Goal: Task Accomplishment & Management: Use online tool/utility

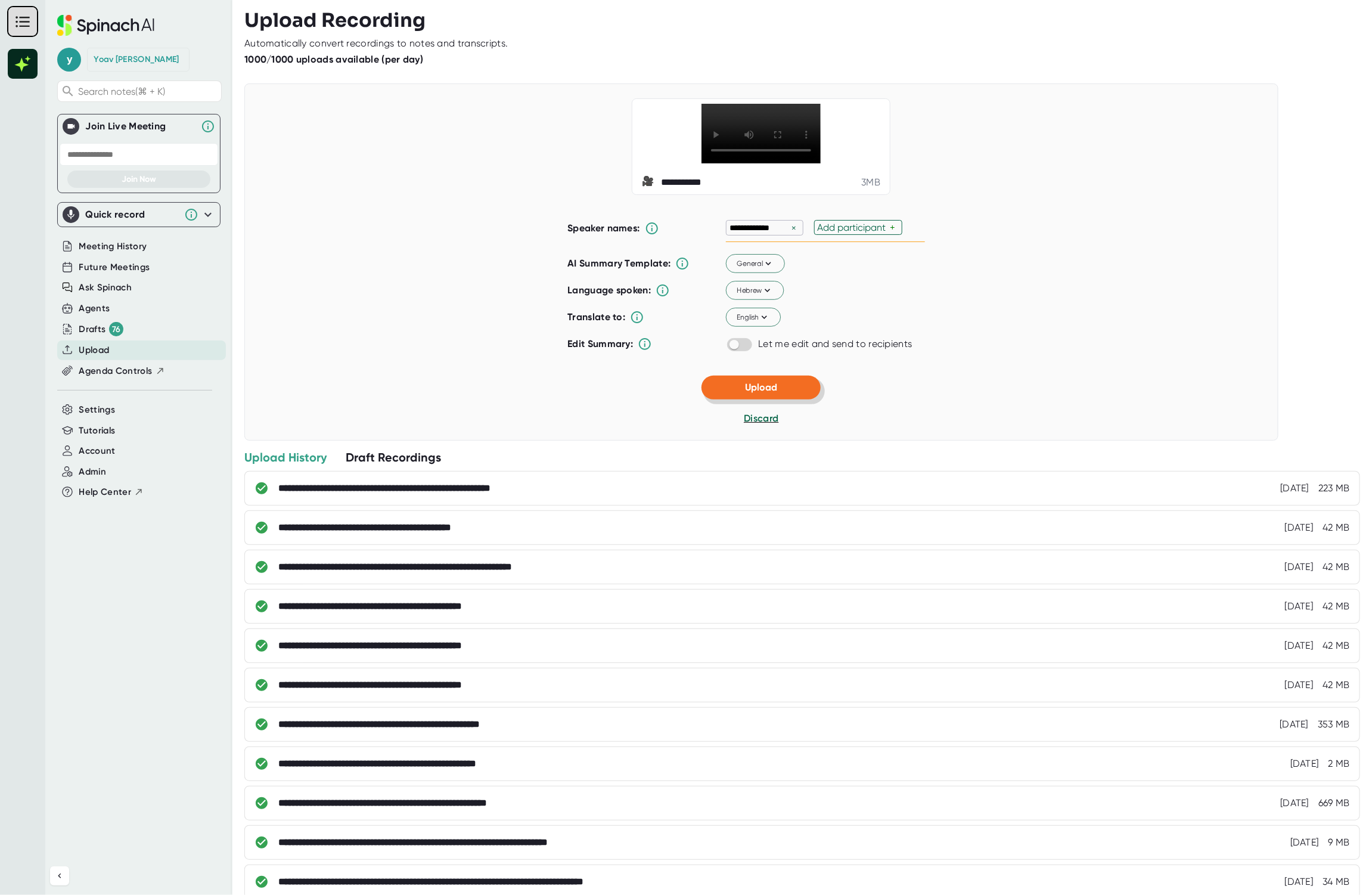
click at [794, 399] on button "Upload" at bounding box center [761, 387] width 120 height 24
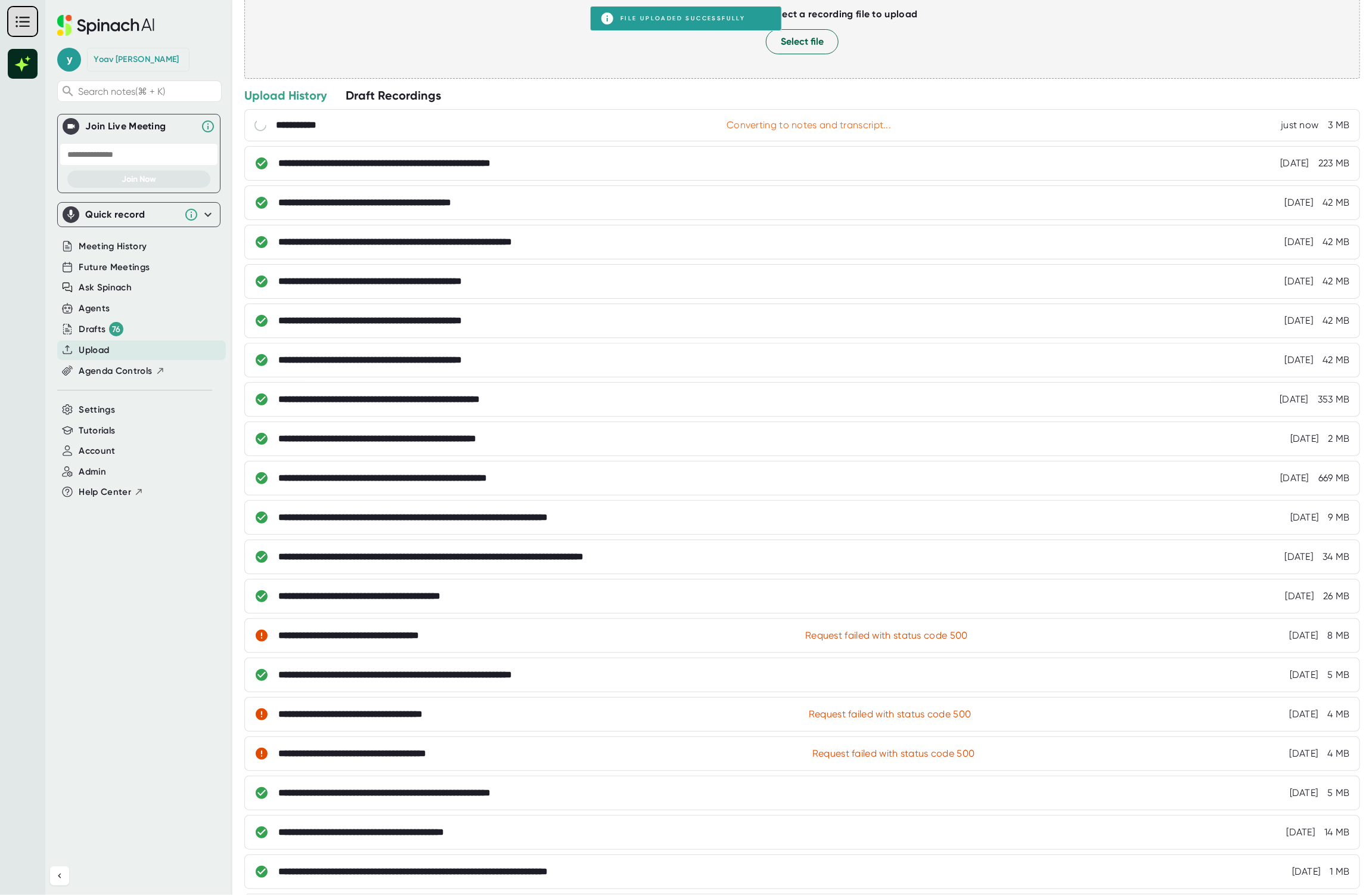
scroll to position [151, 0]
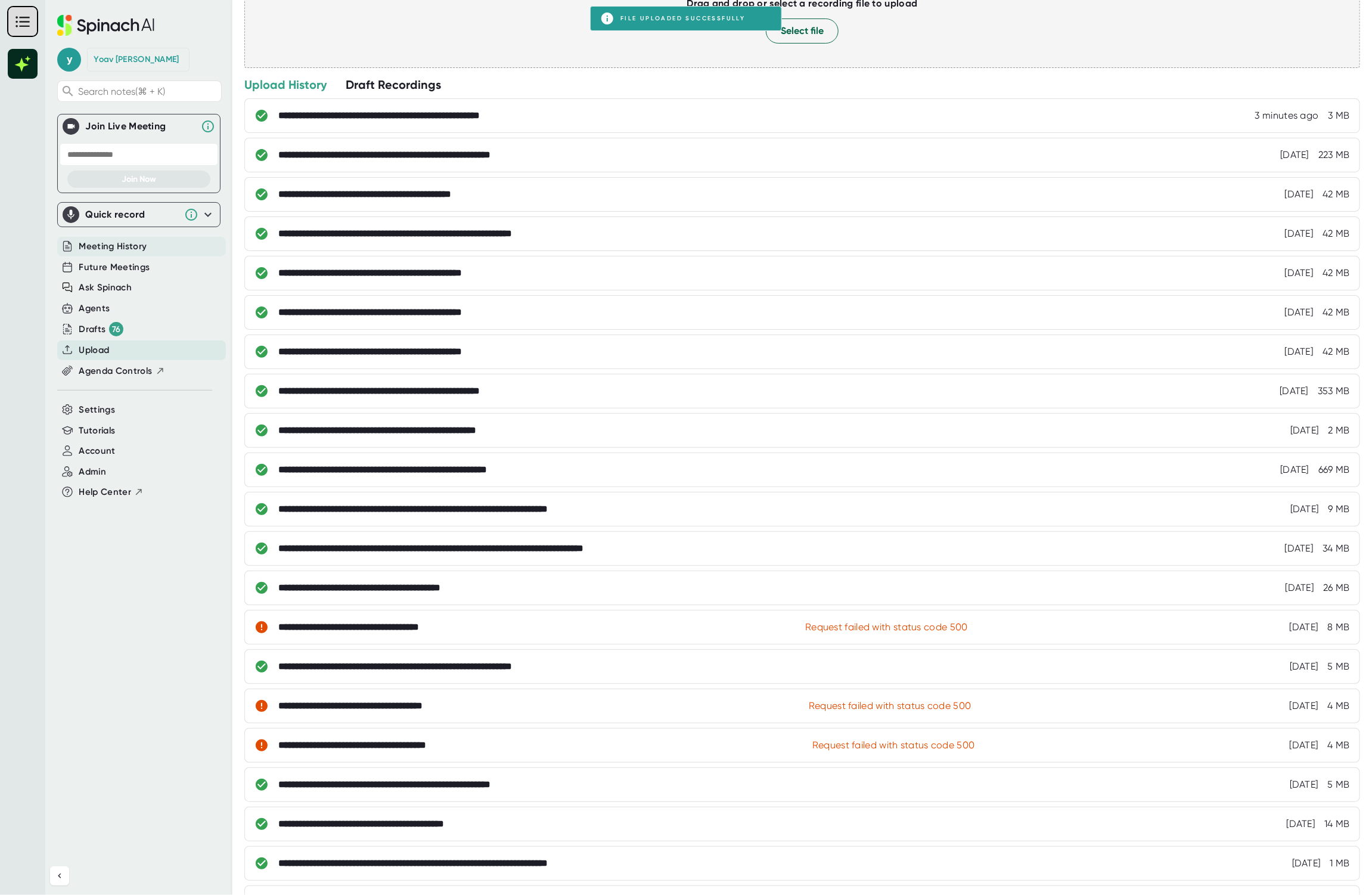
click at [118, 244] on span "Meeting History" at bounding box center [113, 247] width 68 height 14
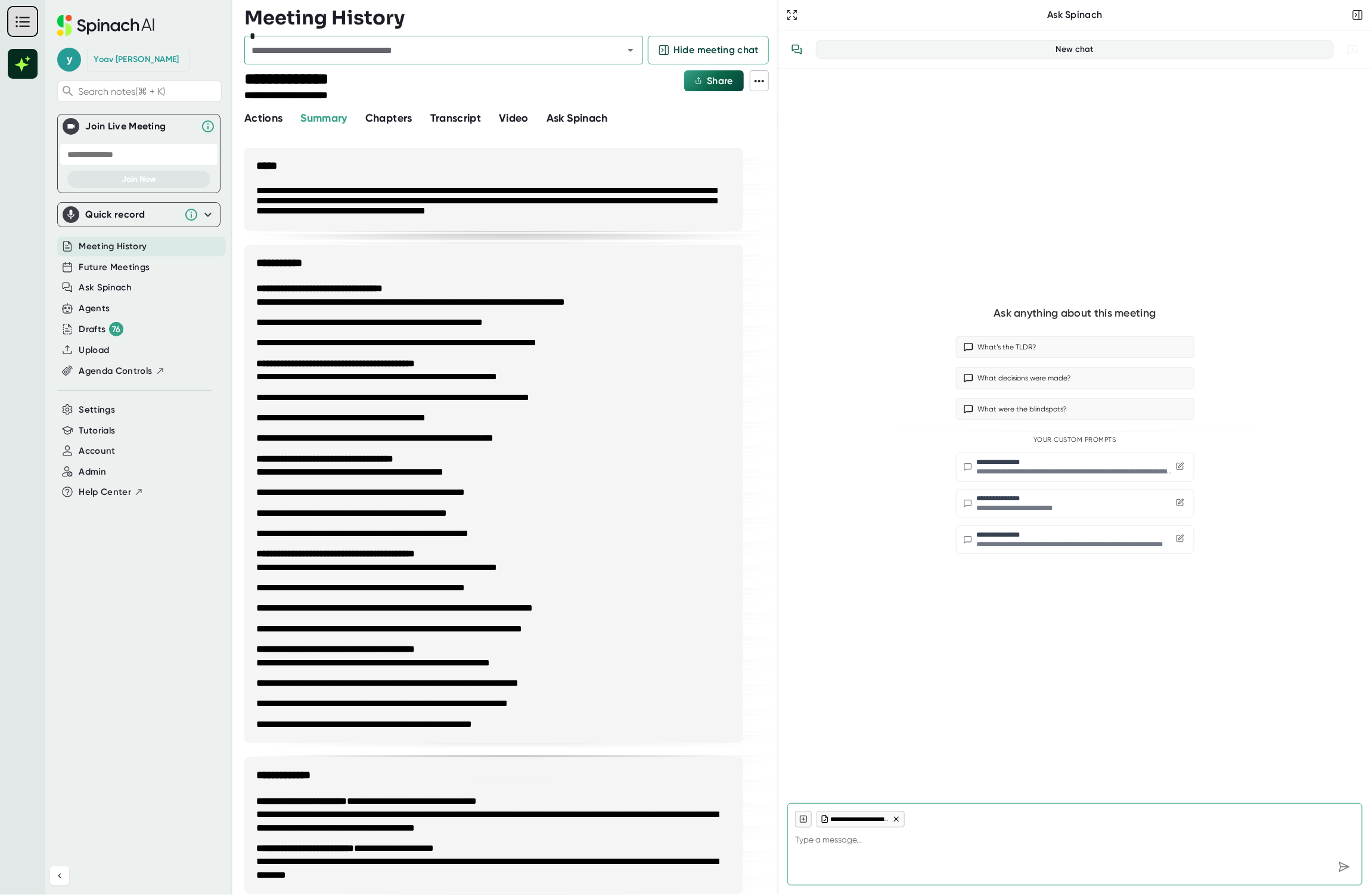
click at [623, 54] on icon "Open" at bounding box center [630, 50] width 14 height 14
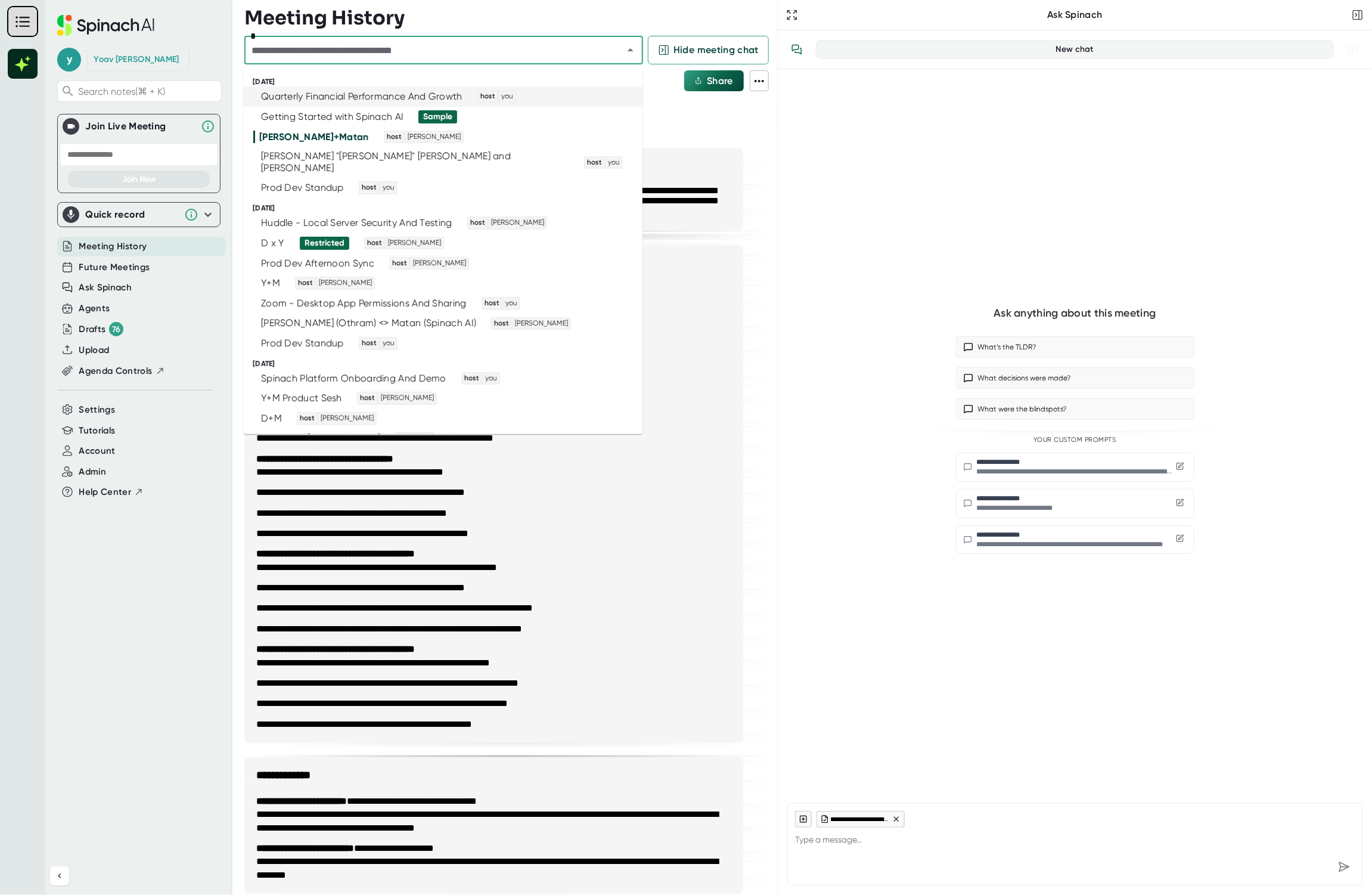
click at [429, 99] on div "Quarterly Financial Performance And Growth" at bounding box center [362, 96] width 202 height 12
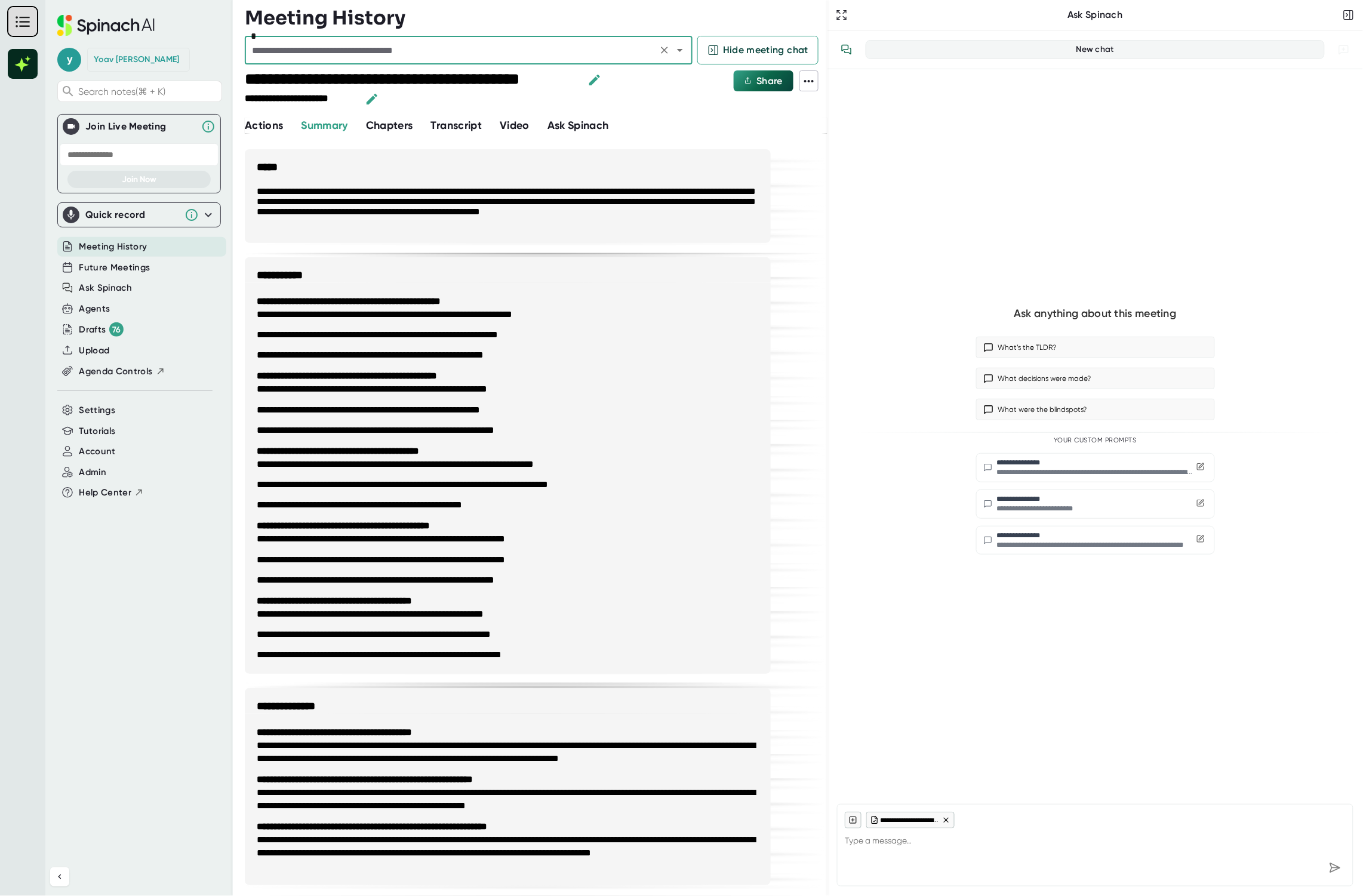
drag, startPoint x: 778, startPoint y: 212, endPoint x: 962, endPoint y: 213, distance: 184.0
click at [882, 211] on div "**********" at bounding box center [1095, 448] width 536 height 896
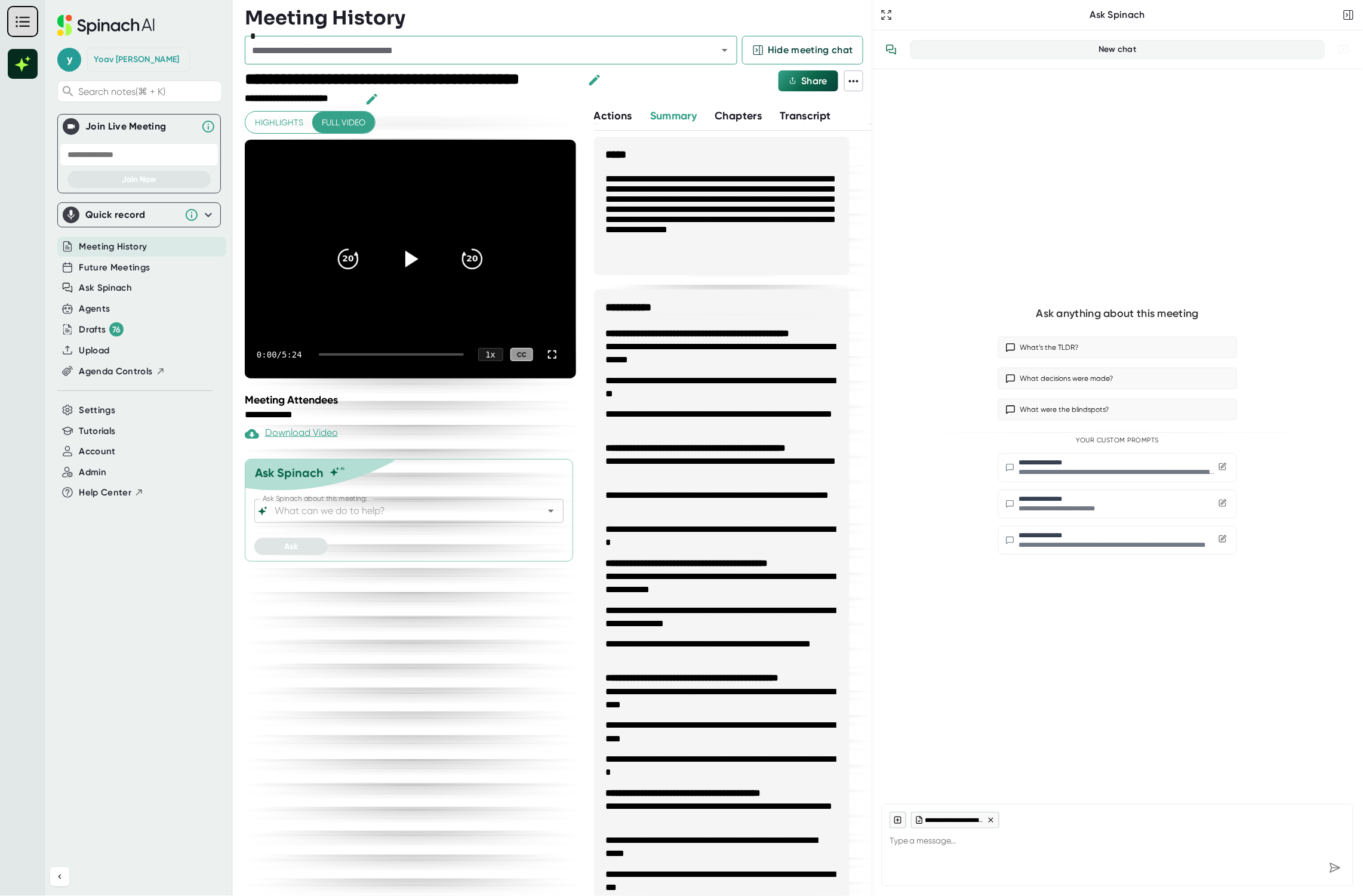
type textarea "x"
click at [144, 150] on input "text" at bounding box center [139, 154] width 159 height 22
paste input "**********"
type input "**********"
type textarea "x"
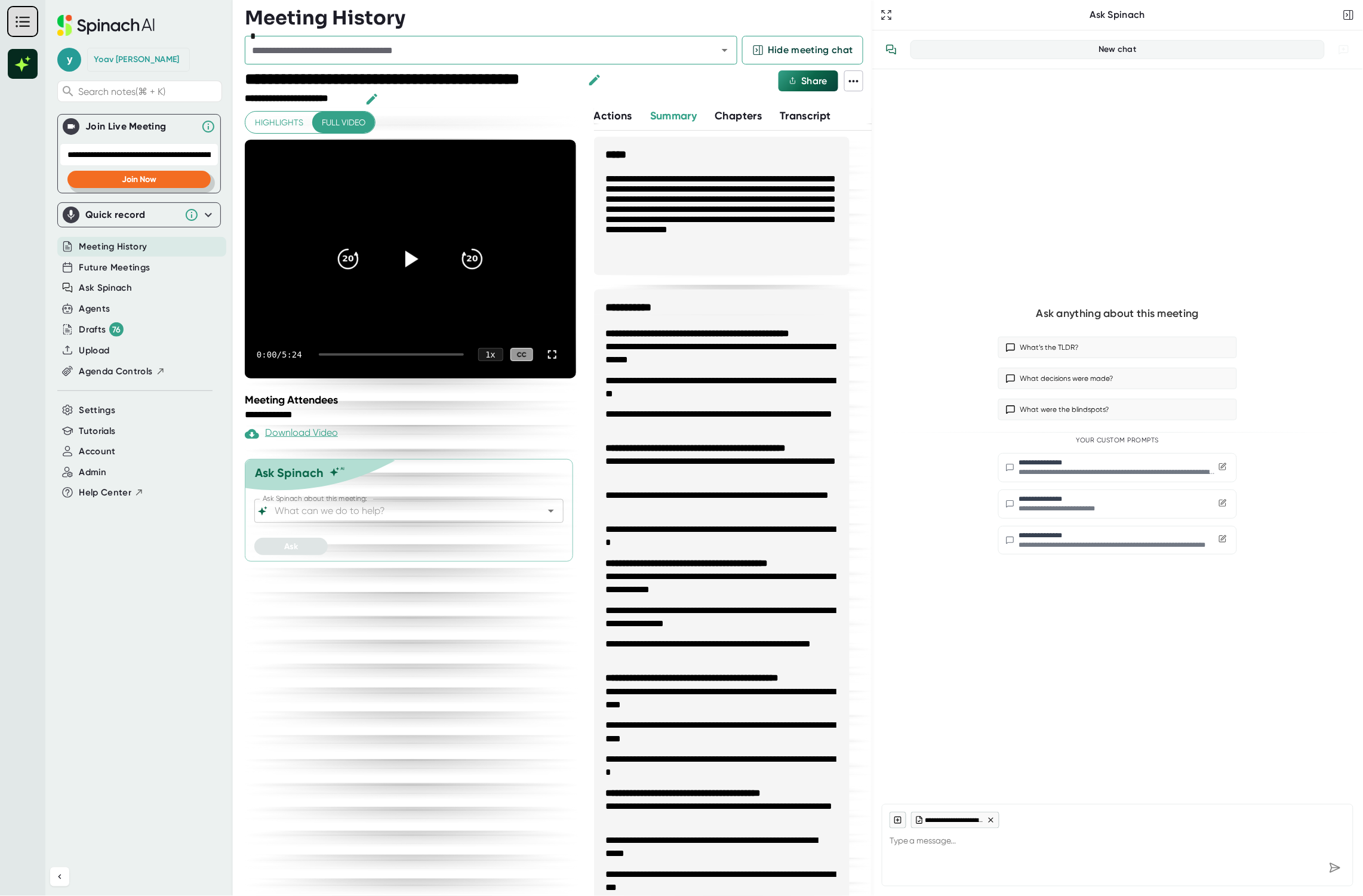
click at [166, 176] on button "Join Now" at bounding box center [139, 179] width 143 height 17
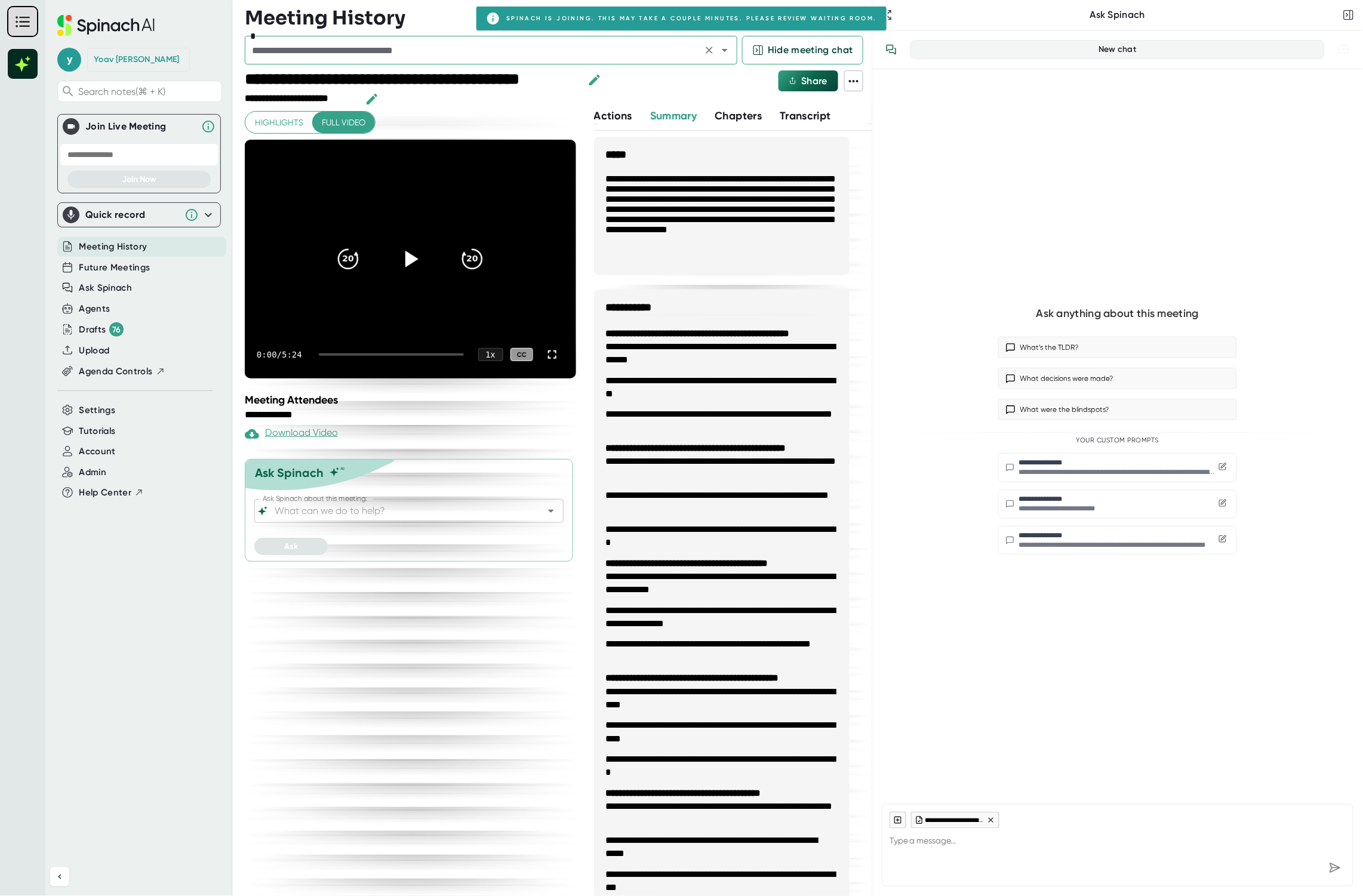
click at [306, 61] on div "*" at bounding box center [491, 50] width 492 height 28
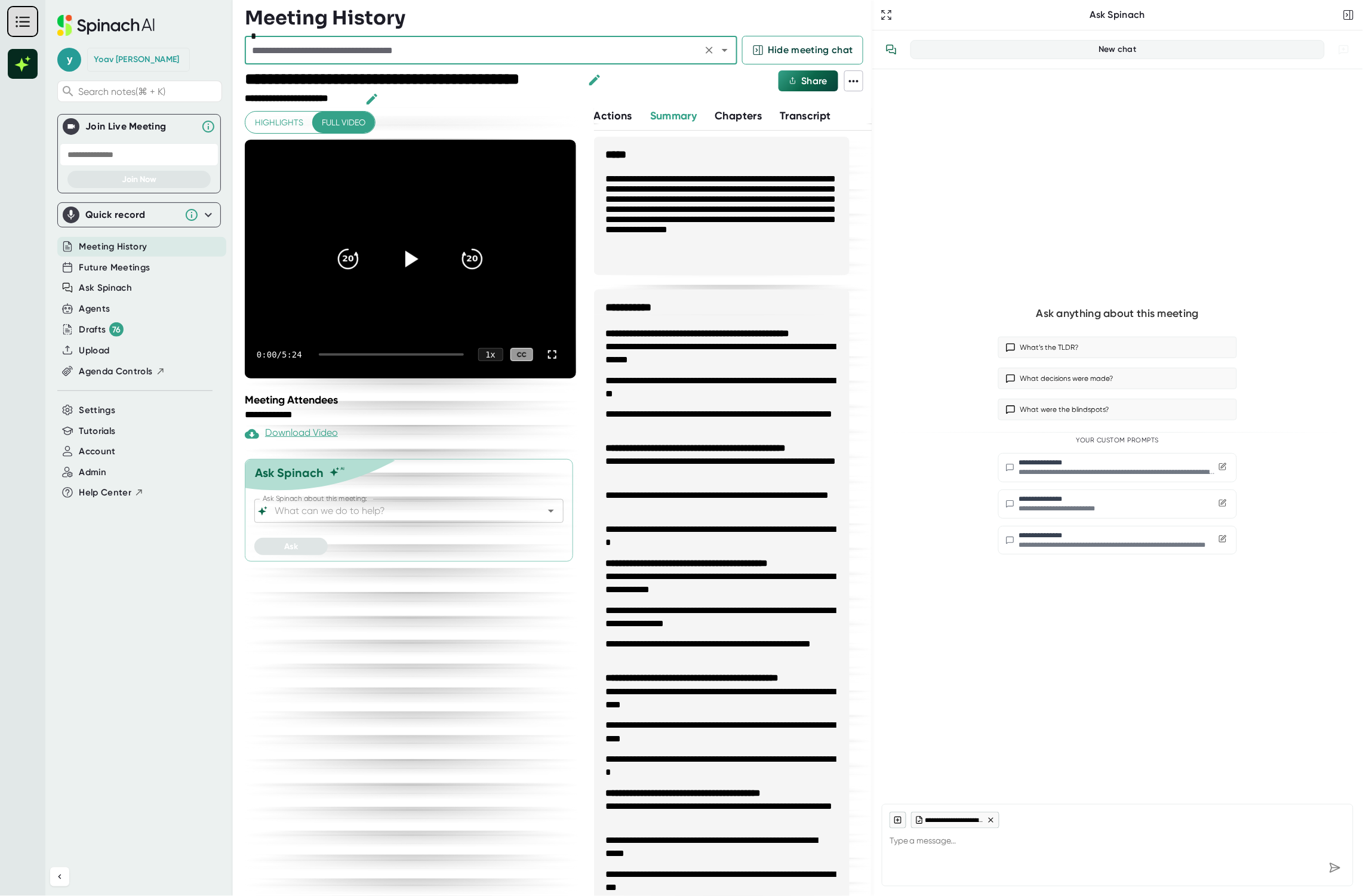
click at [354, 58] on div "*" at bounding box center [491, 50] width 492 height 28
drag, startPoint x: 713, startPoint y: 51, endPoint x: 737, endPoint y: 52, distance: 24.0
click at [728, 53] on div at bounding box center [716, 50] width 31 height 17
click at [737, 52] on div "*" at bounding box center [491, 50] width 492 height 28
click at [729, 52] on icon "Open" at bounding box center [724, 50] width 14 height 14
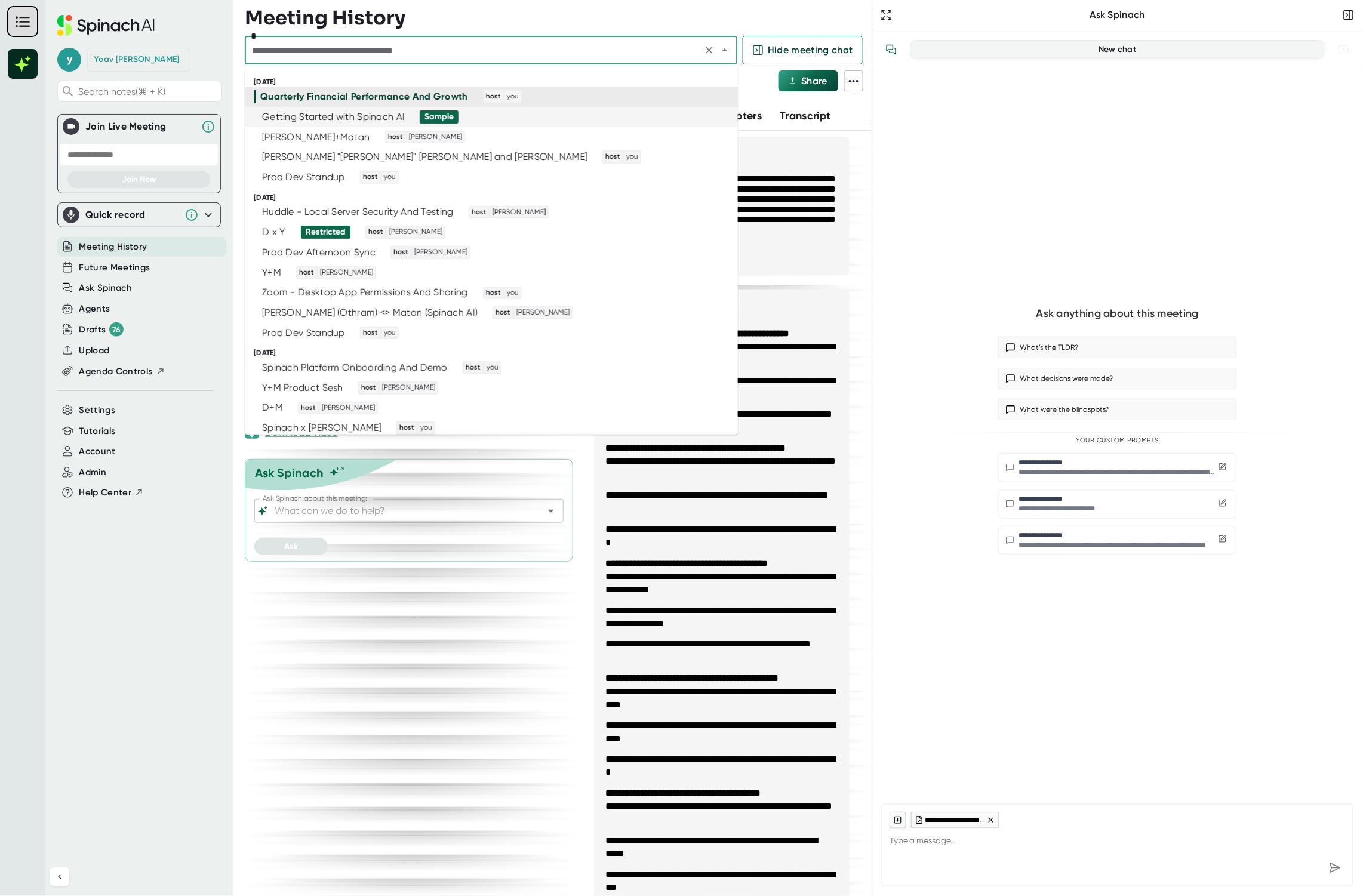
click at [473, 117] on div "Getting Started with Spinach AI Sample" at bounding box center [486, 117] width 464 height 13
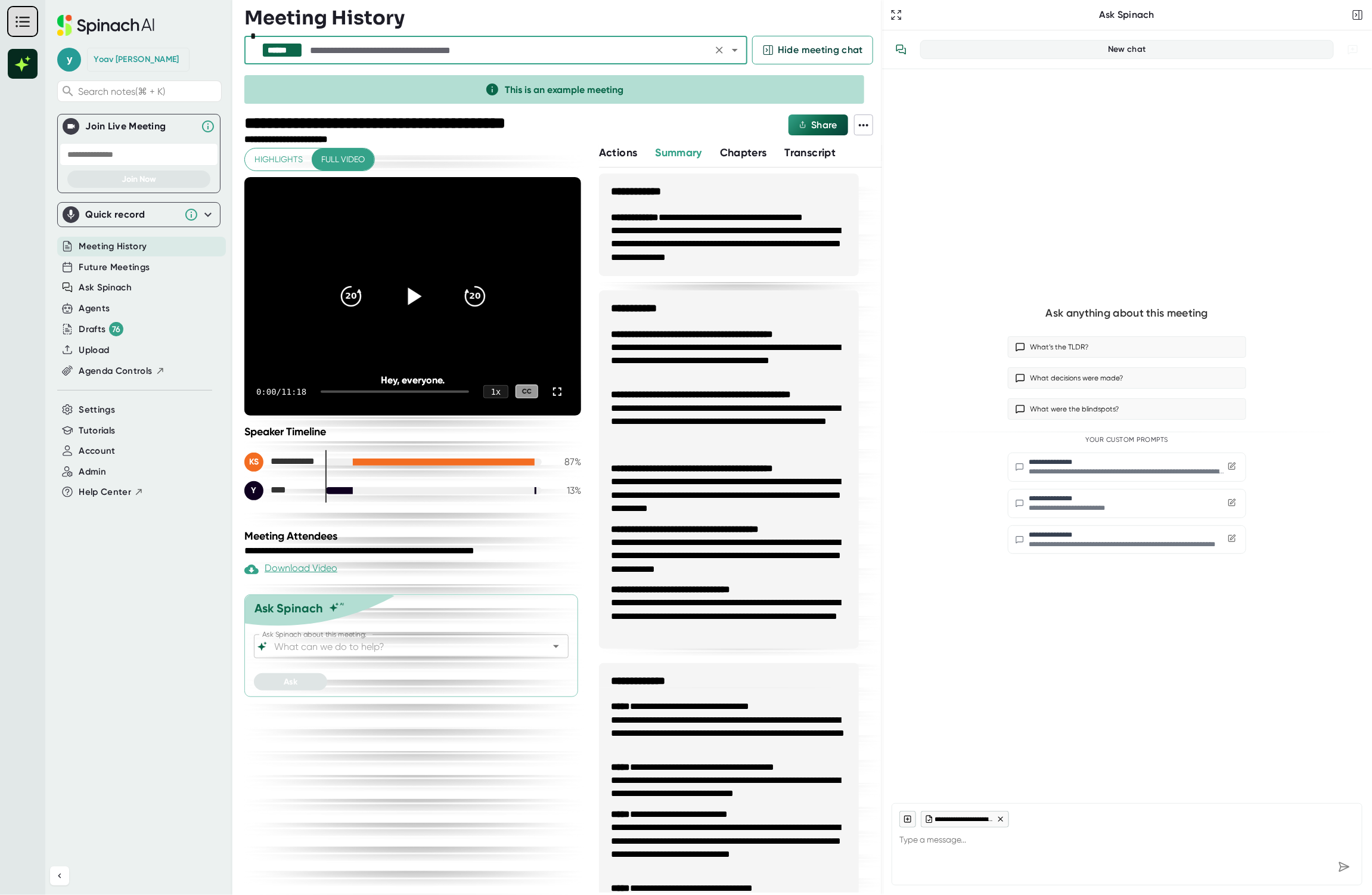
click at [414, 311] on div at bounding box center [413, 296] width 50 height 50
click at [409, 296] on icon at bounding box center [413, 296] width 15 height 17
click at [498, 47] on input "text" at bounding box center [508, 50] width 401 height 17
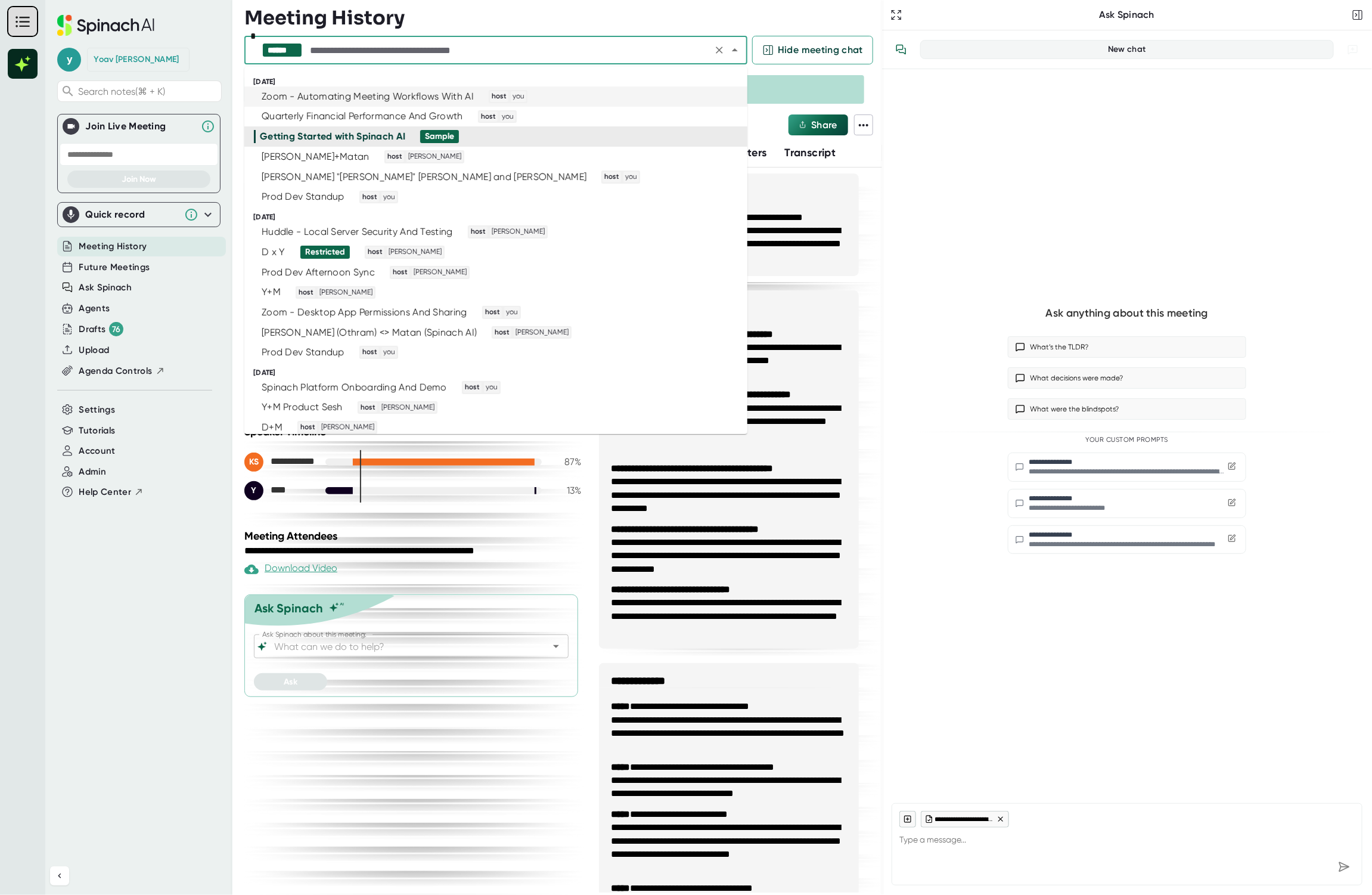
click at [377, 91] on div "Zoom - Automating Meeting Workflows With AI" at bounding box center [368, 96] width 212 height 12
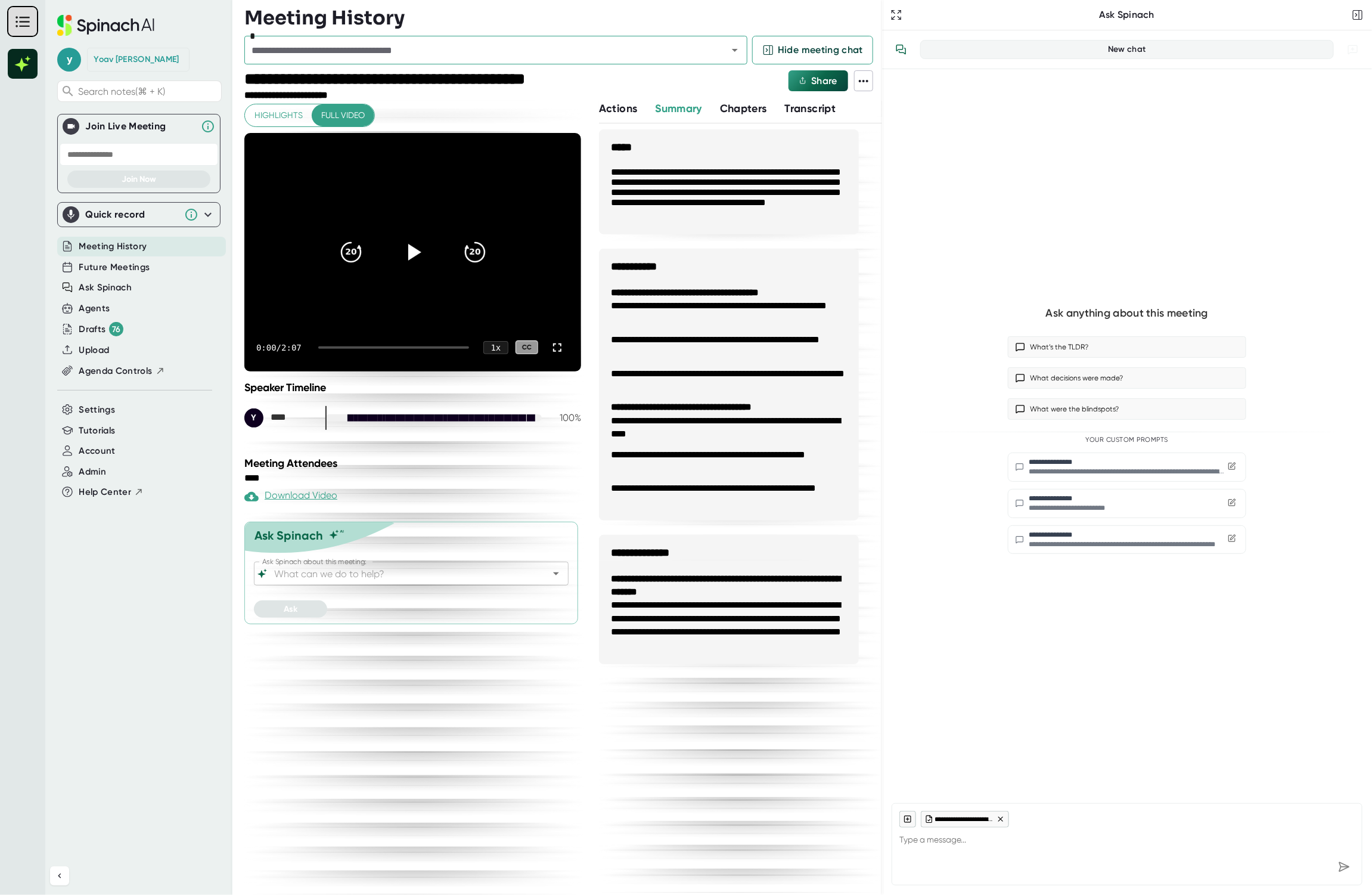
type textarea "x"
